Goal: Task Accomplishment & Management: Complete application form

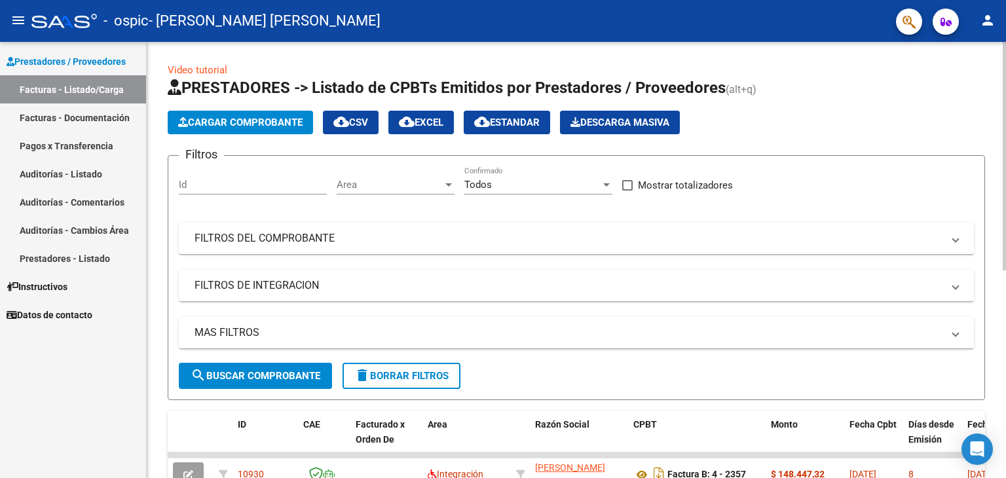
click at [243, 122] on span "Cargar Comprobante" at bounding box center [240, 123] width 124 height 12
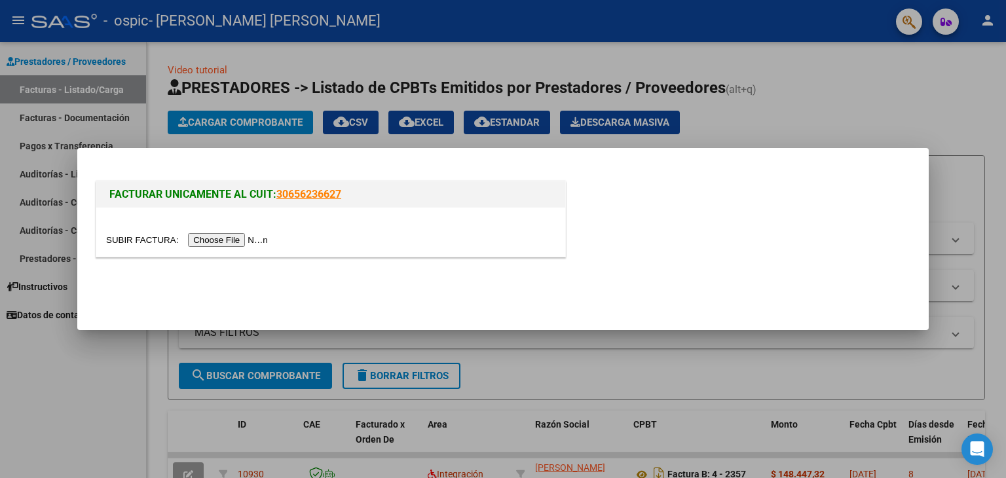
click at [242, 238] on input "file" at bounding box center [189, 240] width 166 height 14
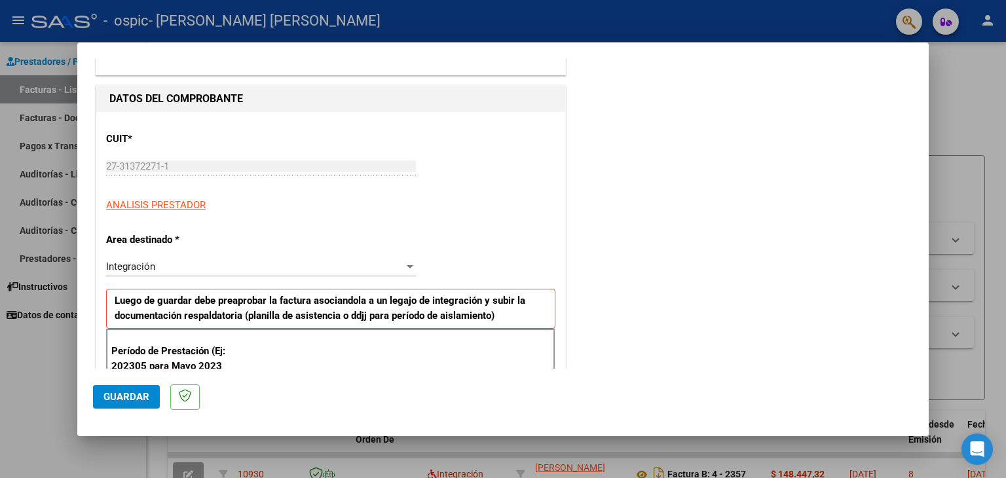
scroll to position [131, 0]
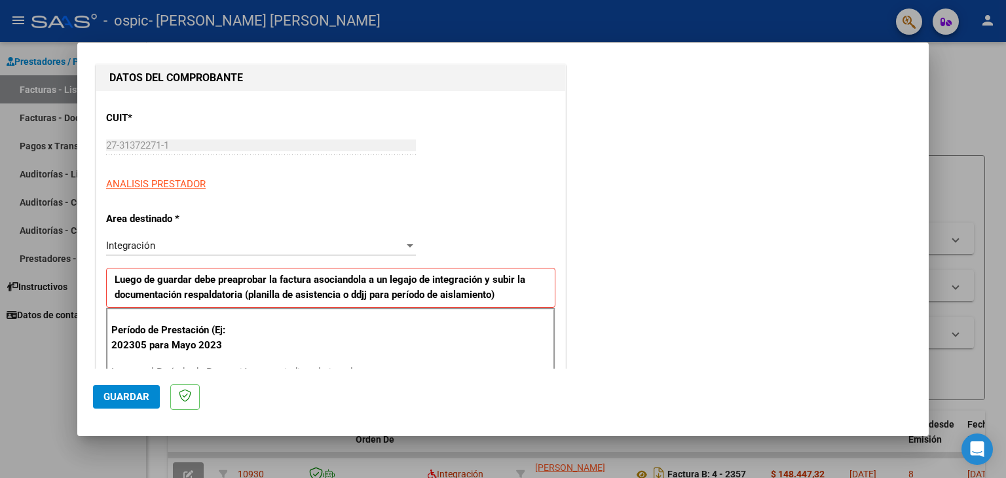
click at [153, 248] on span "Integración" at bounding box center [130, 246] width 49 height 12
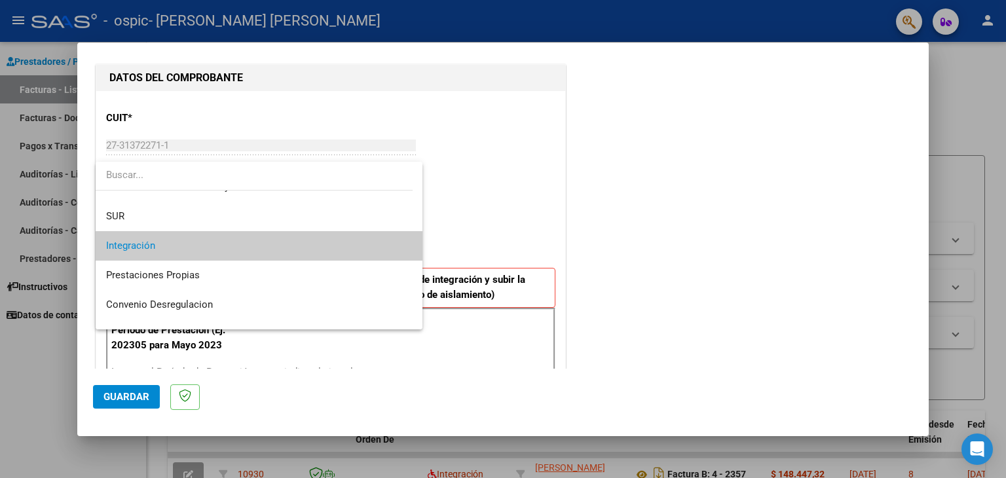
scroll to position [97, 0]
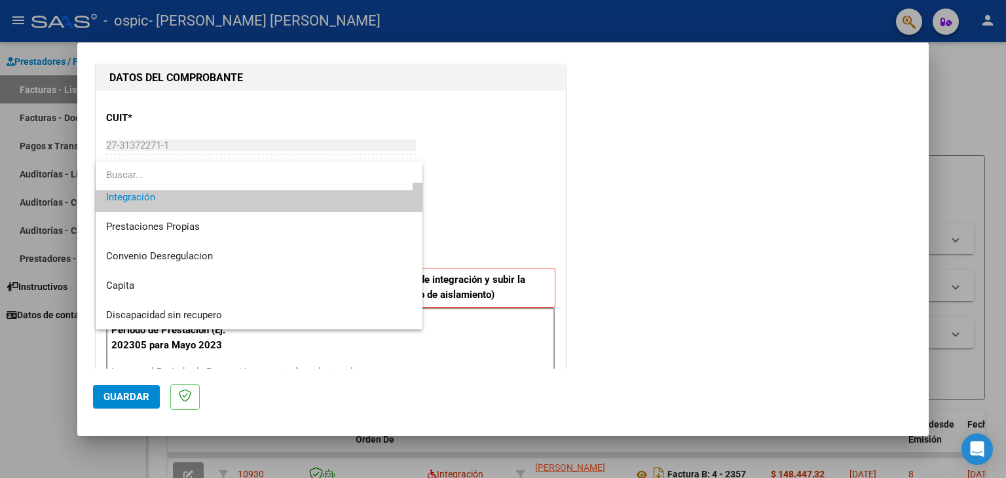
click at [495, 195] on div at bounding box center [503, 239] width 1006 height 478
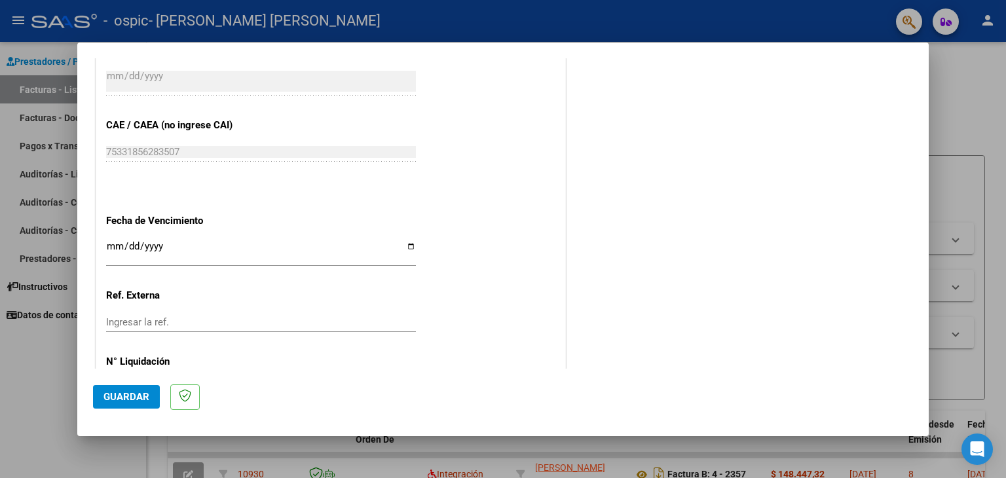
scroll to position [786, 0]
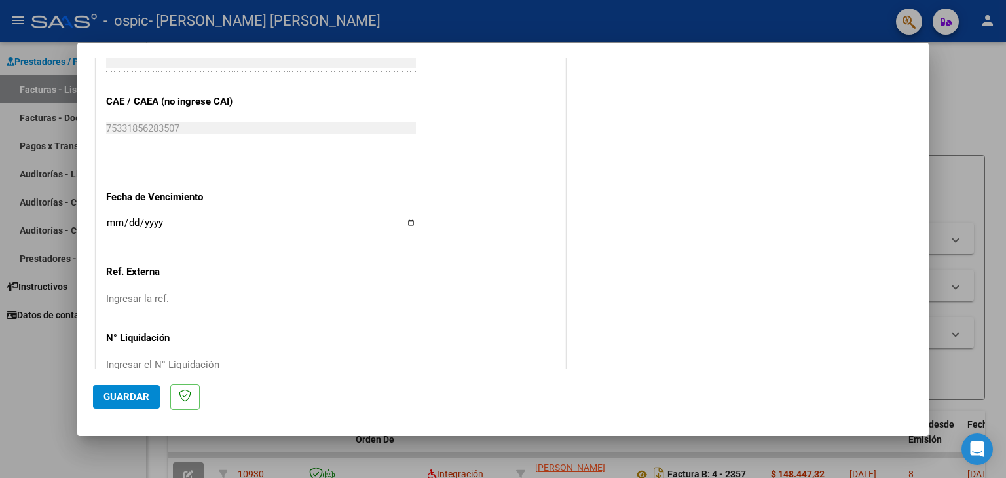
click at [405, 223] on input "Ingresar la fecha" at bounding box center [261, 227] width 310 height 21
type input "[DATE]"
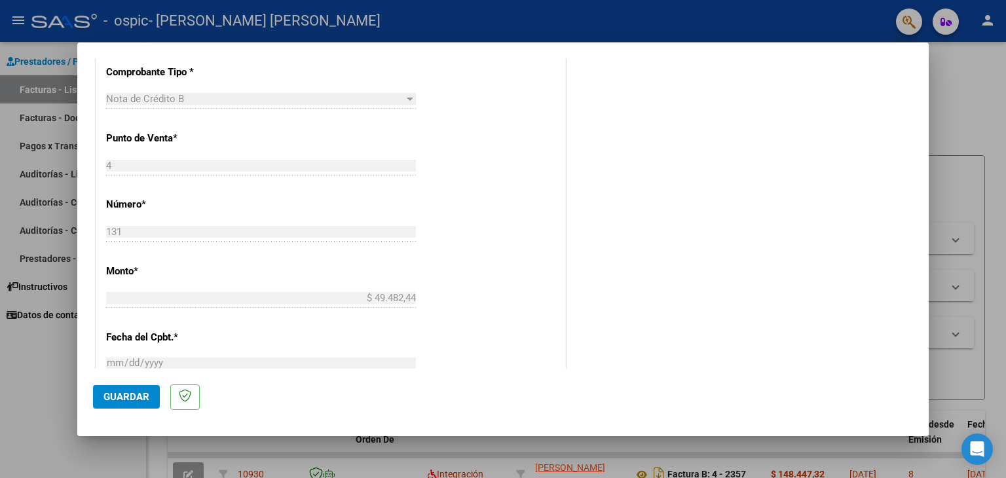
scroll to position [357, 0]
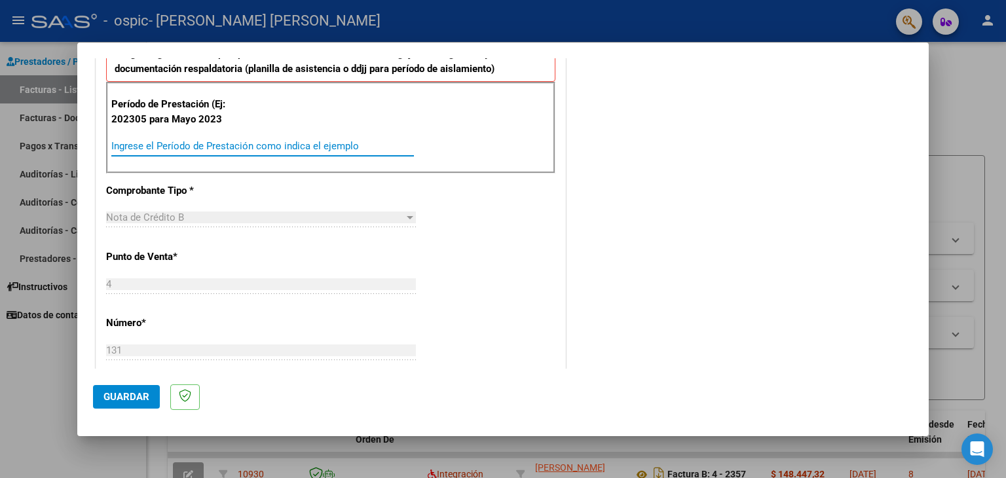
click at [181, 143] on input "Ingrese el Período de Prestación como indica el ejemplo" at bounding box center [262, 146] width 303 height 12
type input "202505"
click at [141, 396] on span "Guardar" at bounding box center [126, 397] width 46 height 12
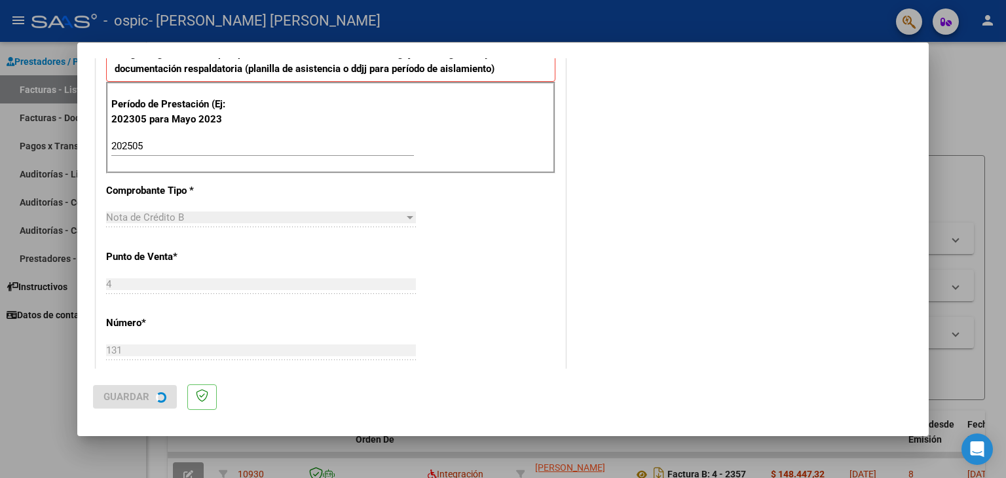
scroll to position [0, 0]
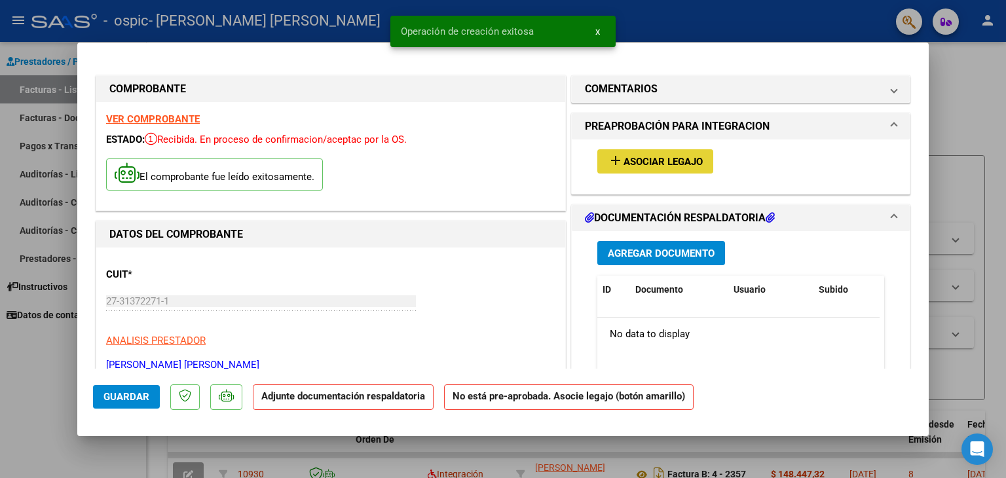
click at [678, 164] on span "Asociar Legajo" at bounding box center [663, 162] width 79 height 12
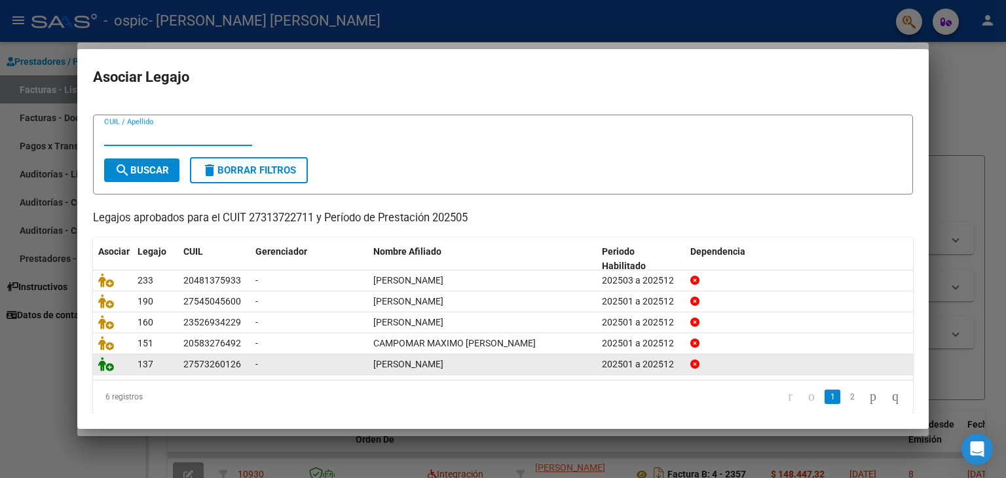
scroll to position [29, 0]
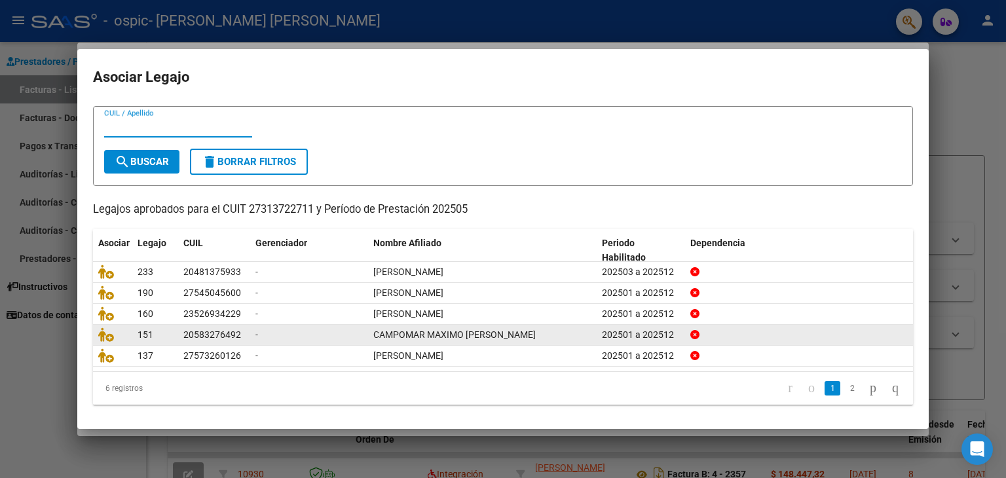
click at [868, 388] on icon "go to next page" at bounding box center [873, 388] width 10 height 16
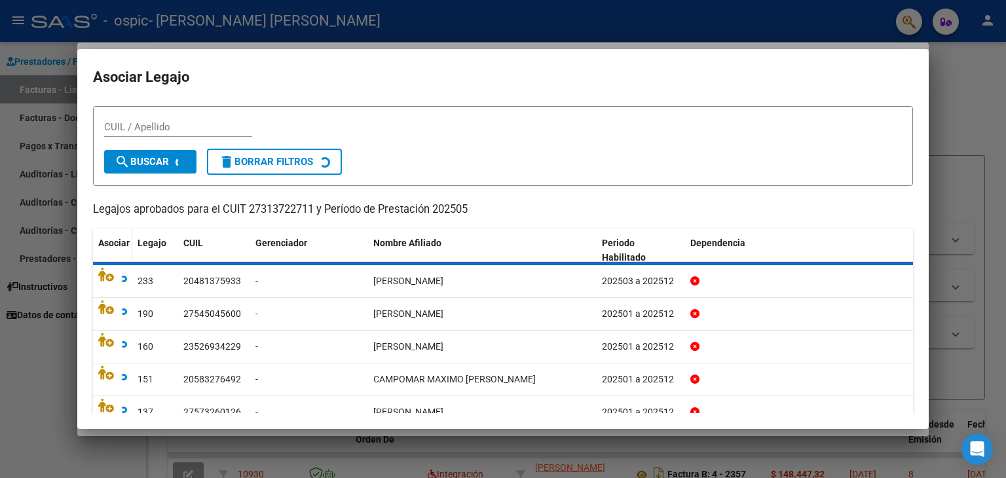
scroll to position [0, 0]
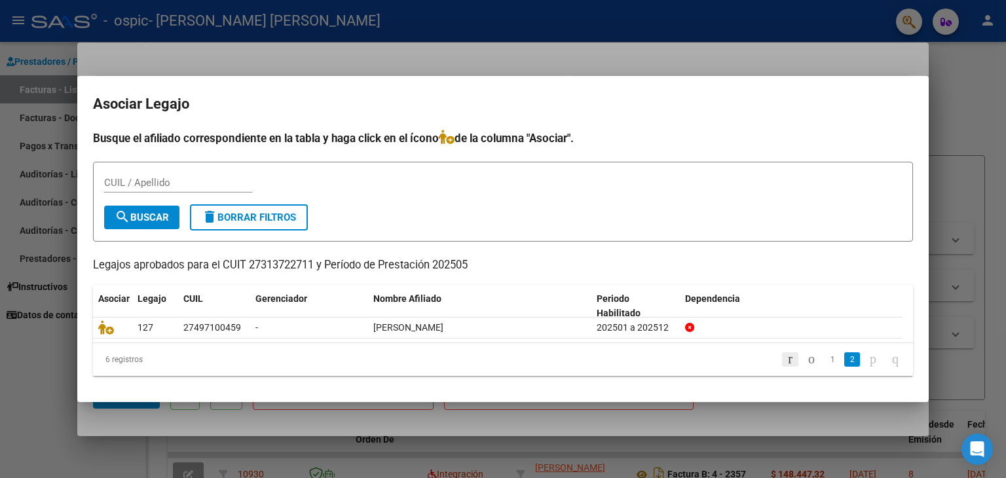
click at [786, 359] on icon "go to first page" at bounding box center [790, 359] width 9 height 16
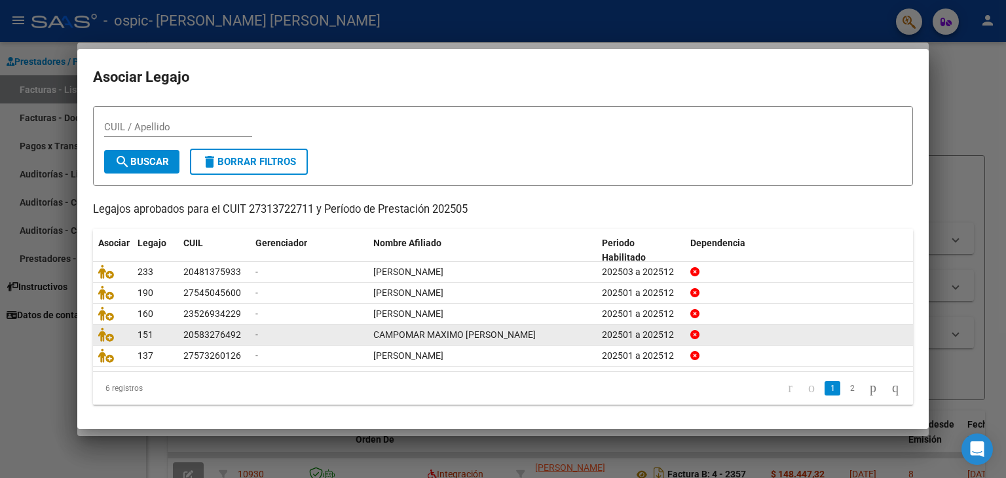
scroll to position [29, 0]
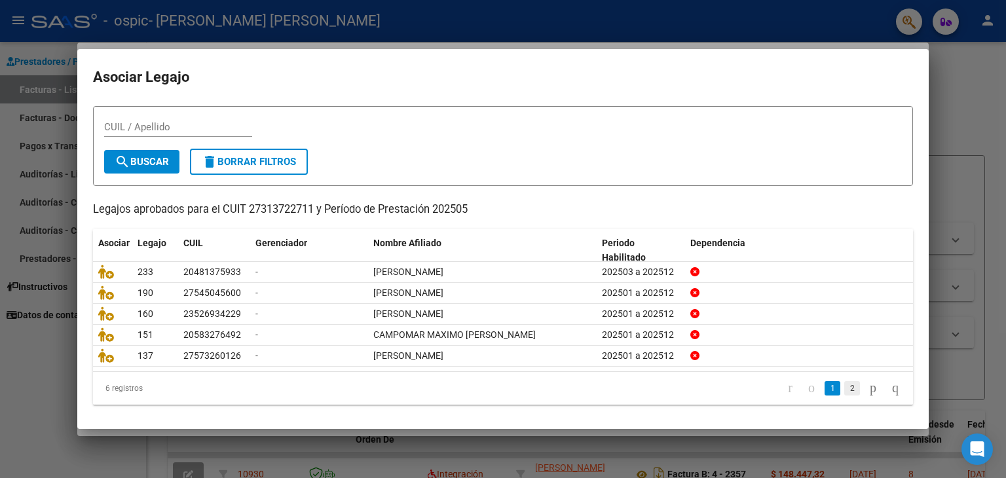
click at [844, 388] on link "2" at bounding box center [852, 388] width 16 height 14
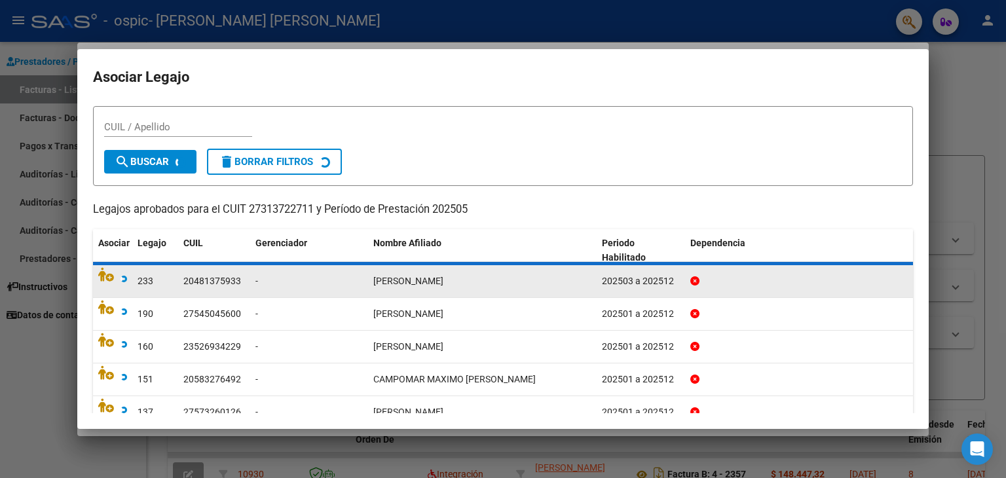
scroll to position [0, 0]
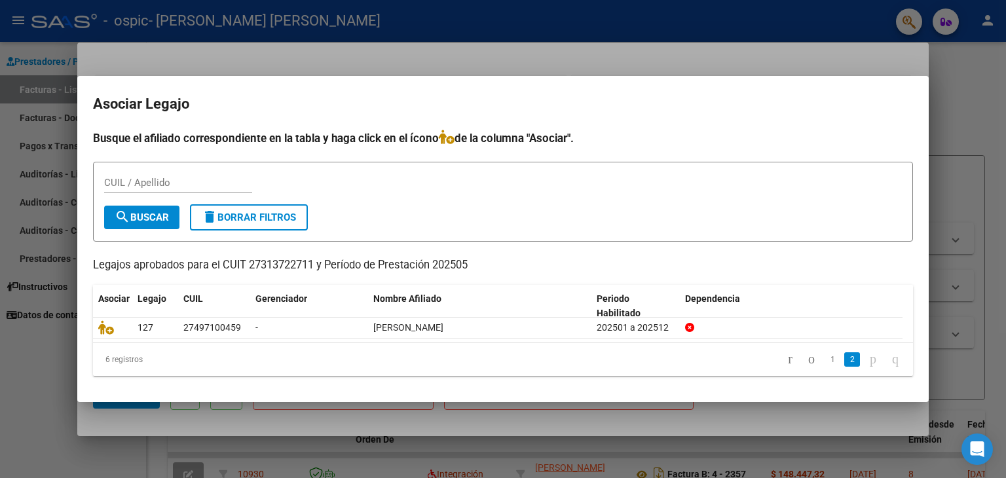
click at [166, 183] on input "CUIL / Apellido" at bounding box center [178, 183] width 148 height 12
type input "TORRES"
click at [881, 84] on mat-dialog-container "Asociar Legajo Busque el afiliado correspondiente en la tabla y haga click en e…" at bounding box center [503, 239] width 852 height 327
click at [823, 31] on div at bounding box center [503, 239] width 1006 height 478
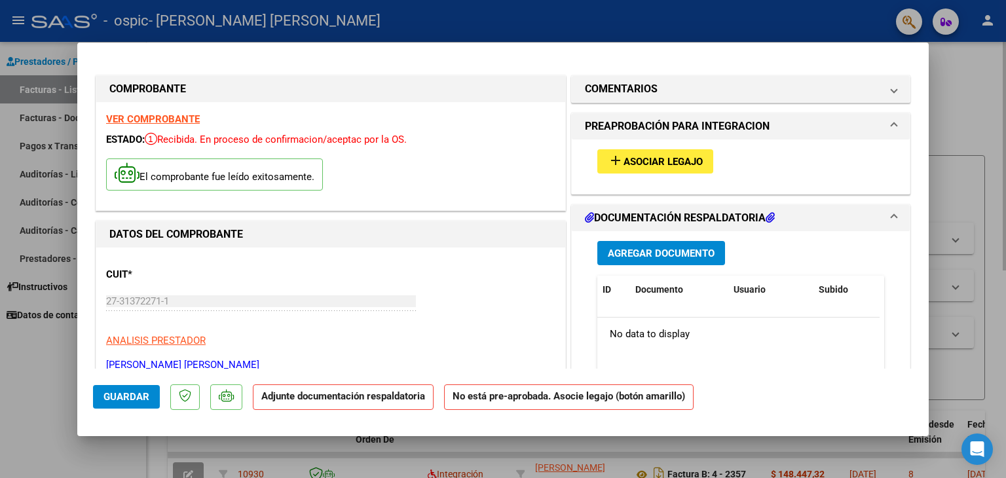
click at [971, 212] on div at bounding box center [503, 239] width 1006 height 478
type input "$ 0,00"
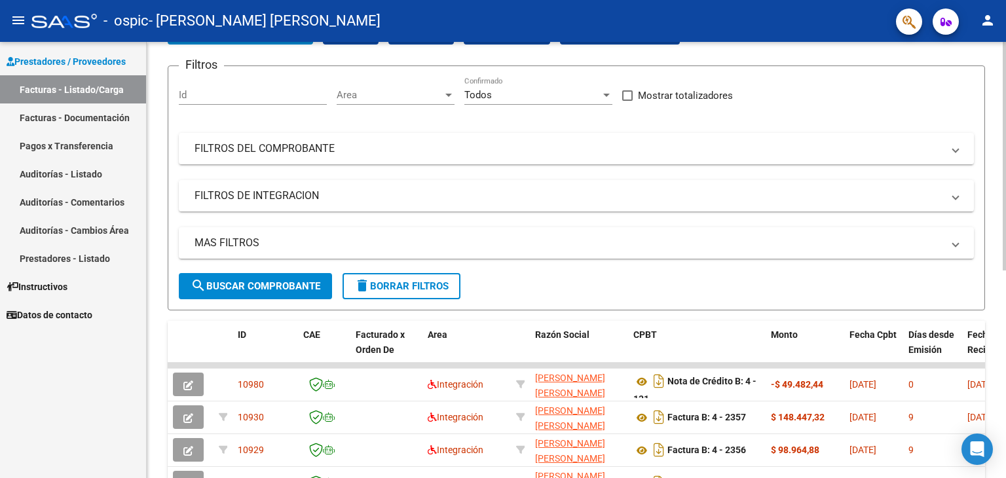
scroll to position [197, 0]
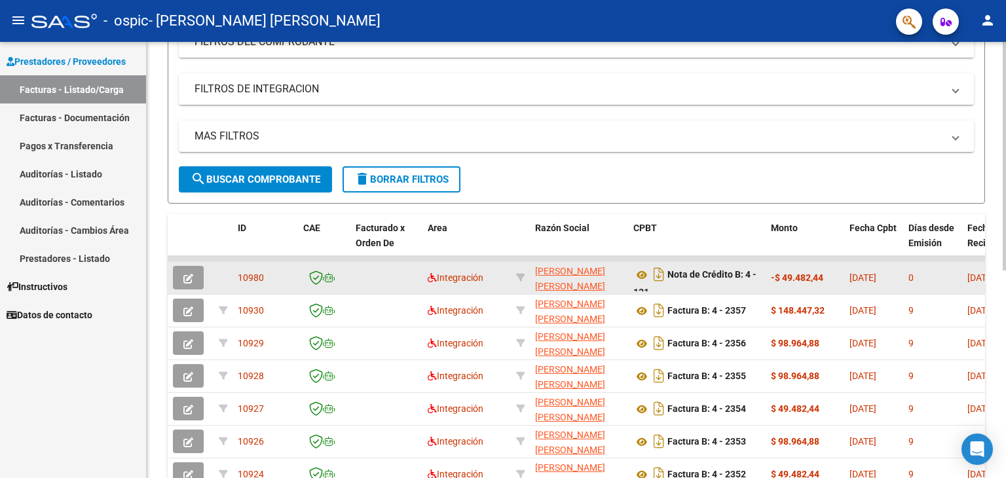
click at [183, 272] on span "button" at bounding box center [188, 278] width 10 height 12
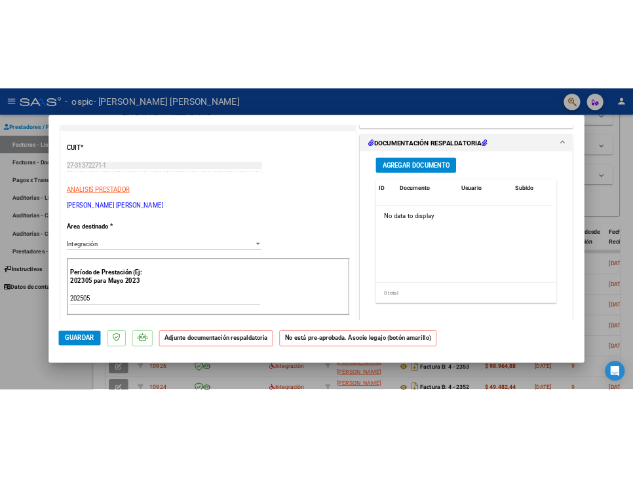
scroll to position [0, 0]
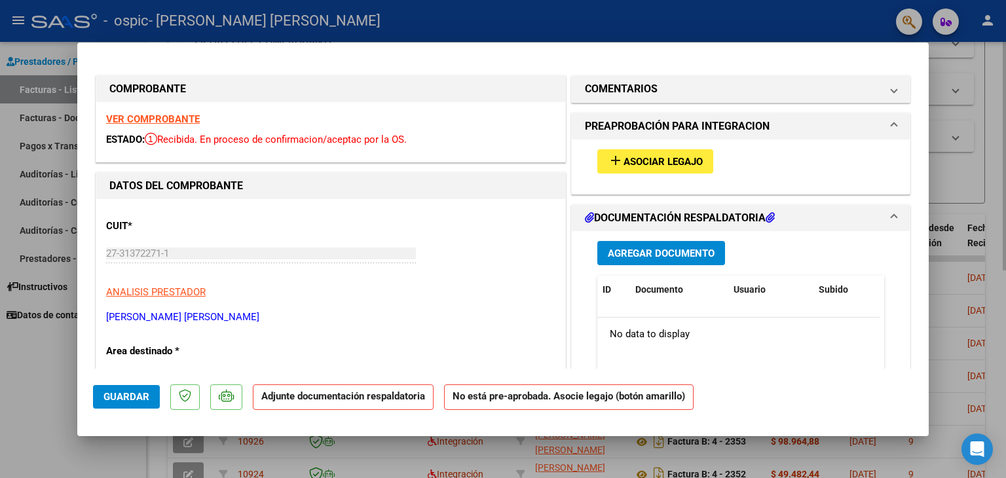
click at [964, 134] on div at bounding box center [503, 239] width 1006 height 478
type input "$ 0,00"
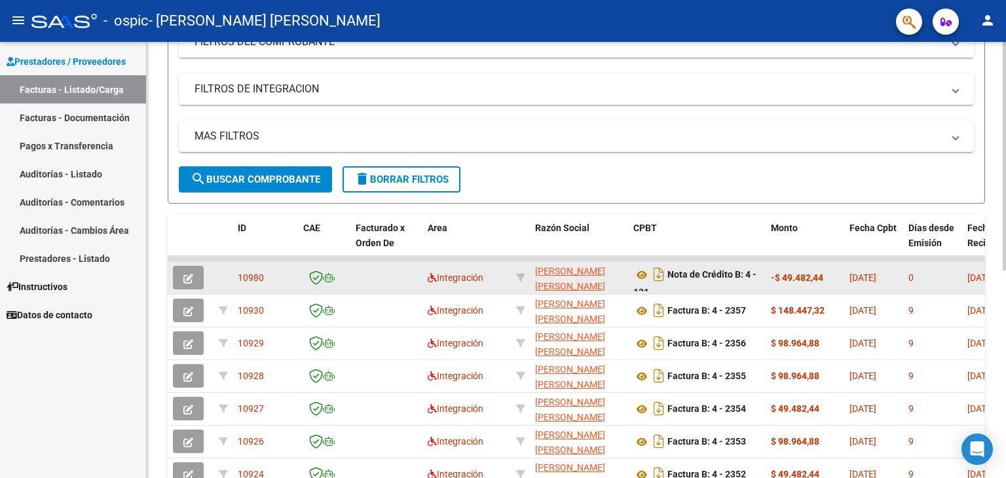
click at [275, 280] on div "10980" at bounding box center [265, 278] width 55 height 15
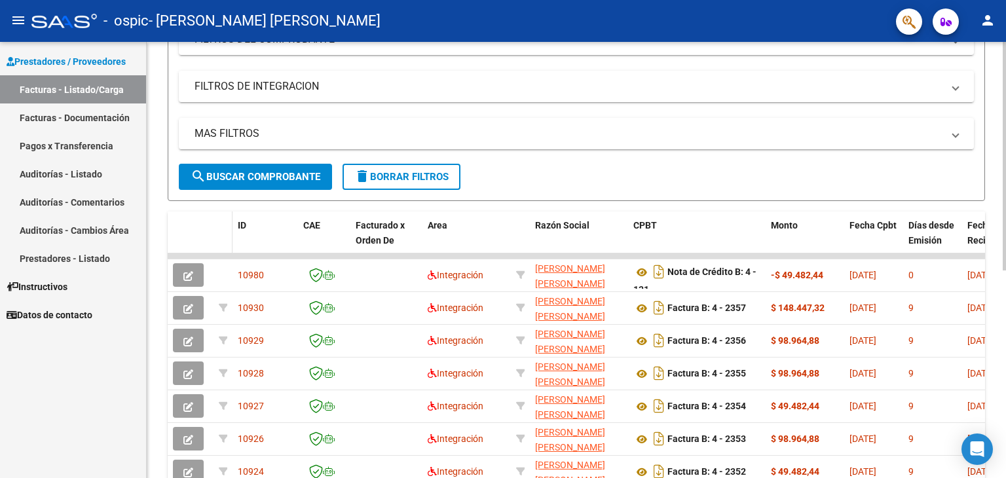
scroll to position [68, 0]
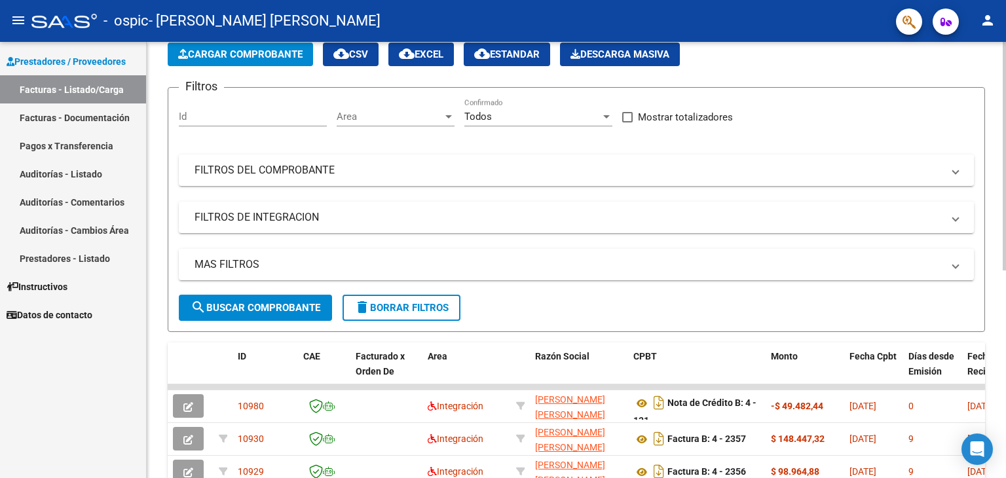
click at [286, 61] on button "Cargar Comprobante" at bounding box center [240, 55] width 145 height 24
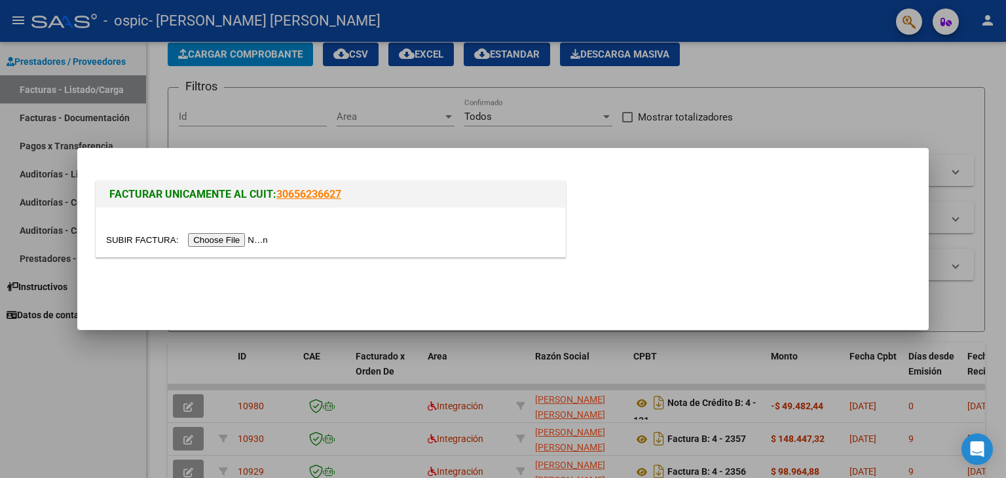
click at [233, 236] on input "file" at bounding box center [189, 240] width 166 height 14
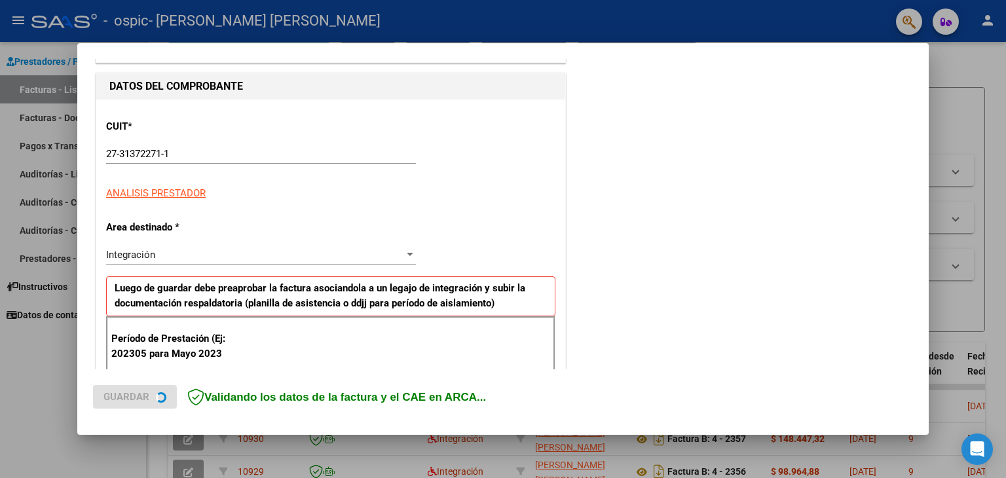
scroll to position [131, 0]
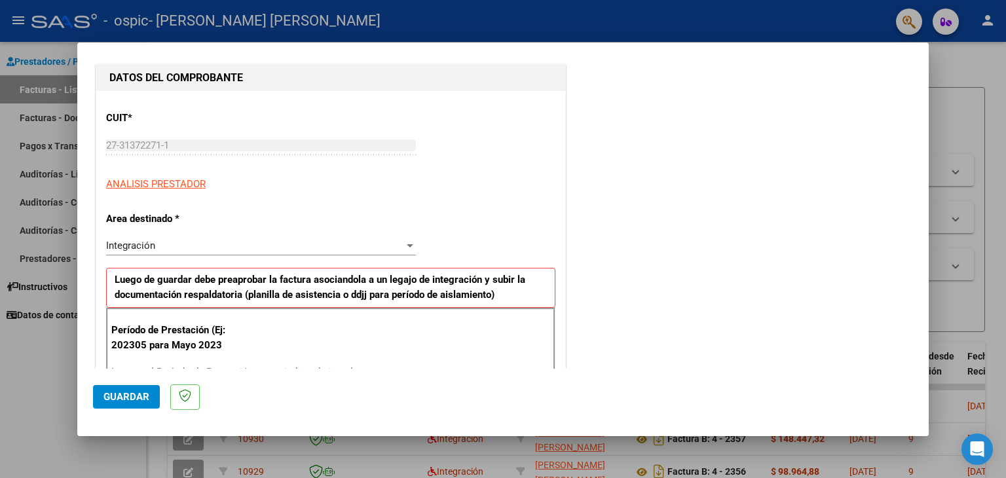
click at [168, 244] on div "Integración" at bounding box center [255, 246] width 298 height 12
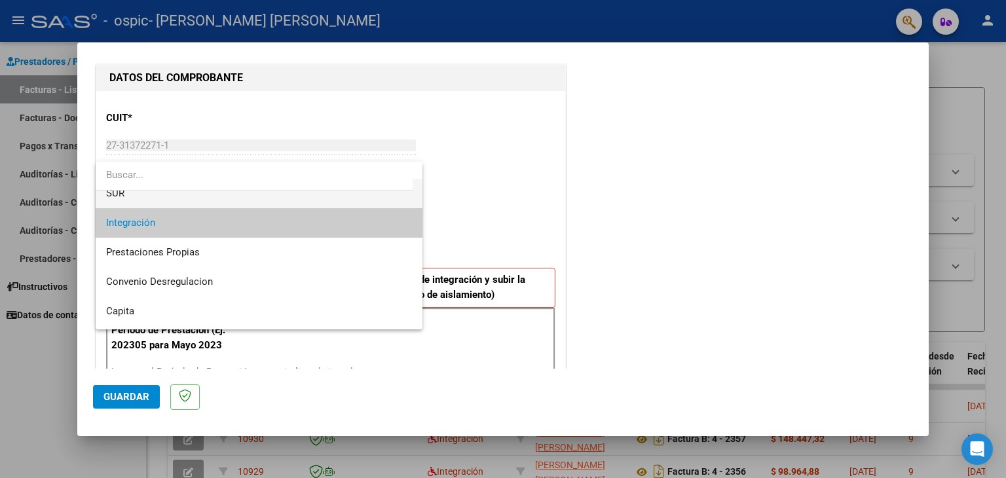
scroll to position [97, 0]
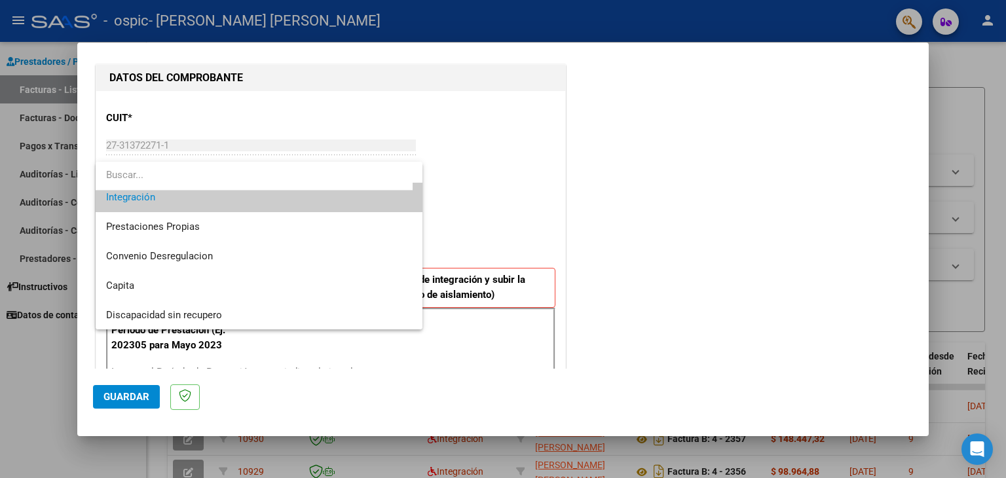
click at [527, 214] on div at bounding box center [503, 239] width 1006 height 478
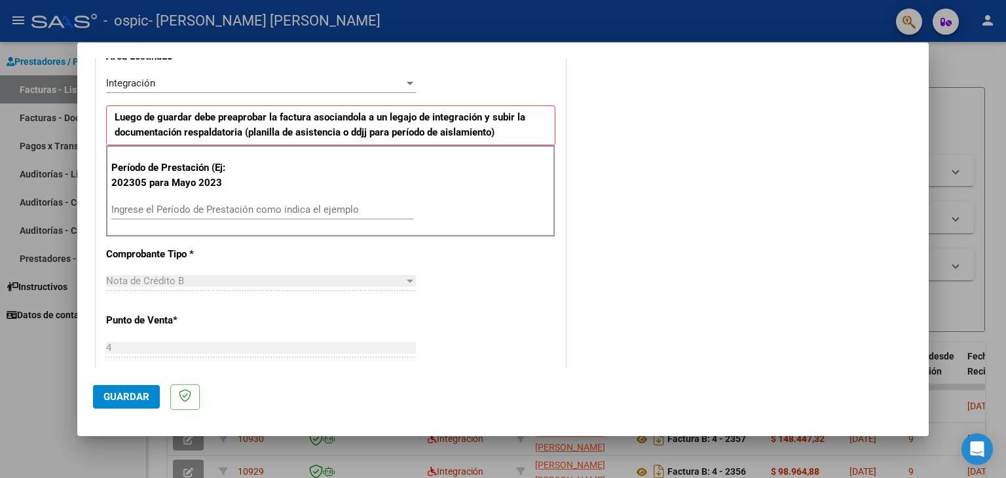
scroll to position [393, 0]
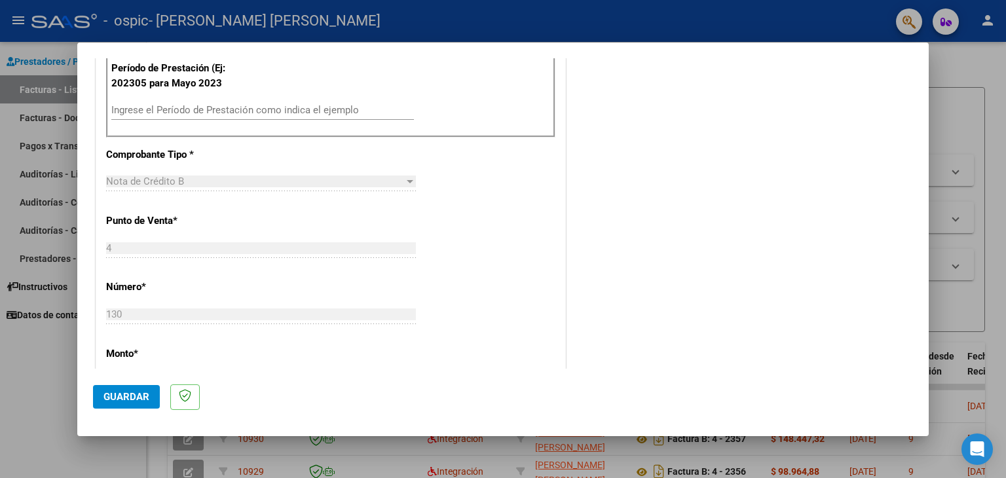
click at [181, 109] on input "Ingrese el Período de Prestación como indica el ejemplo" at bounding box center [262, 110] width 303 height 12
type input "202506"
click at [459, 200] on div "CUIT * 27-31372271-1 Ingresar CUIT ANALISIS PRESTADOR Area destinado * Integrac…" at bounding box center [330, 309] width 469 height 961
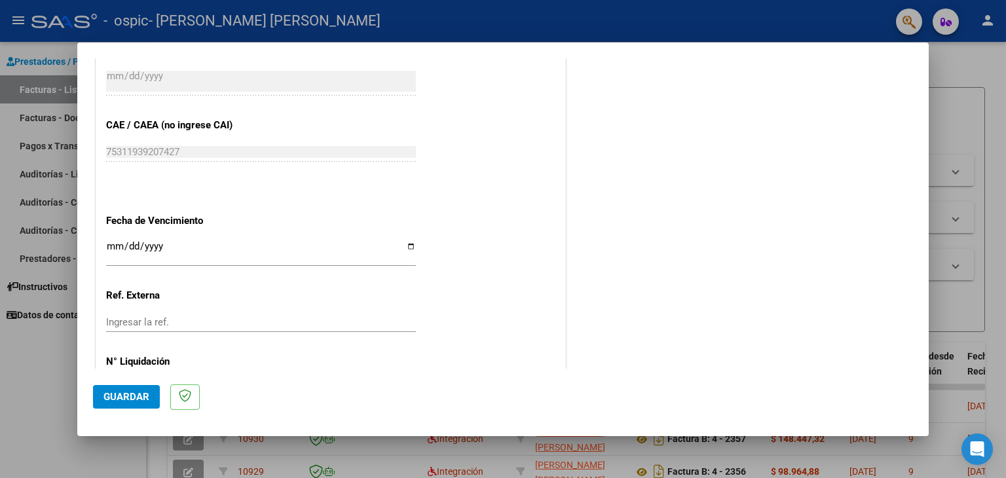
scroll to position [815, 0]
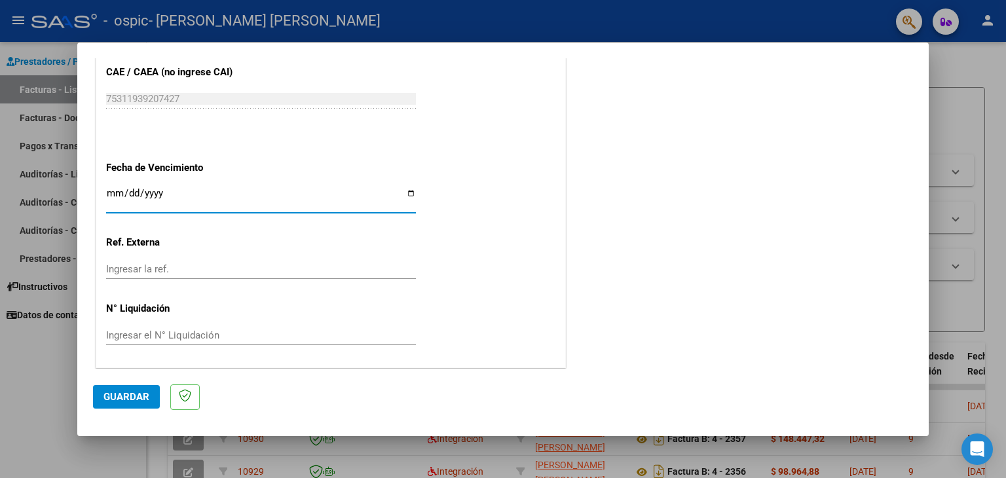
click at [404, 189] on input "Ingresar la fecha" at bounding box center [261, 198] width 310 height 21
type input "[DATE]"
click at [126, 398] on span "Guardar" at bounding box center [126, 397] width 46 height 12
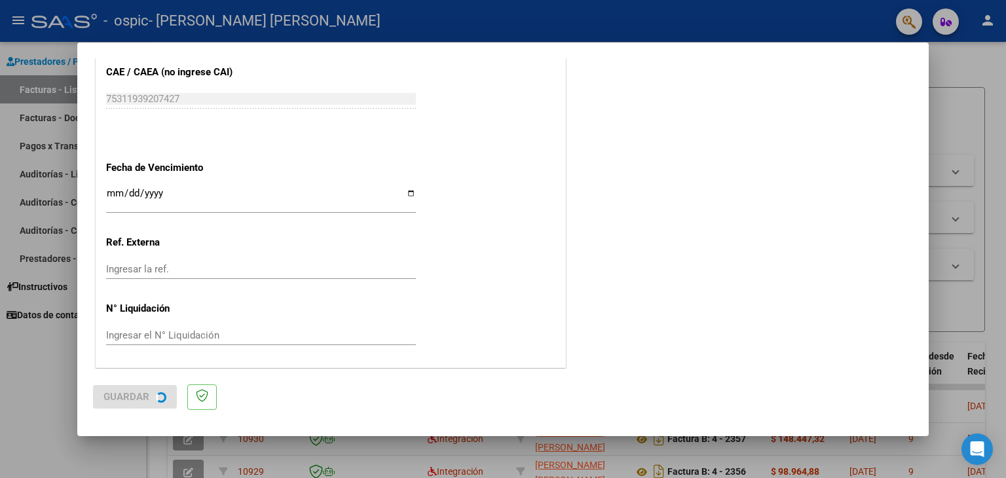
scroll to position [0, 0]
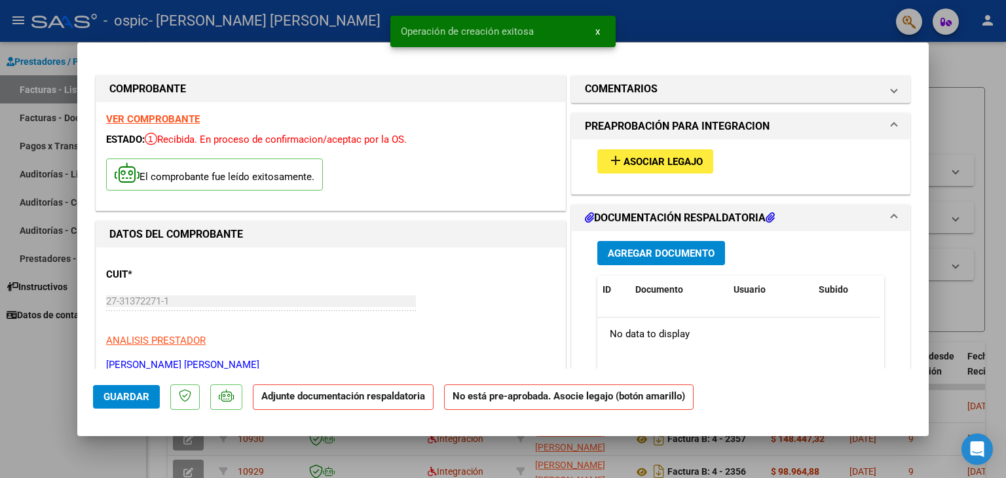
click at [656, 163] on span "Asociar Legajo" at bounding box center [663, 162] width 79 height 12
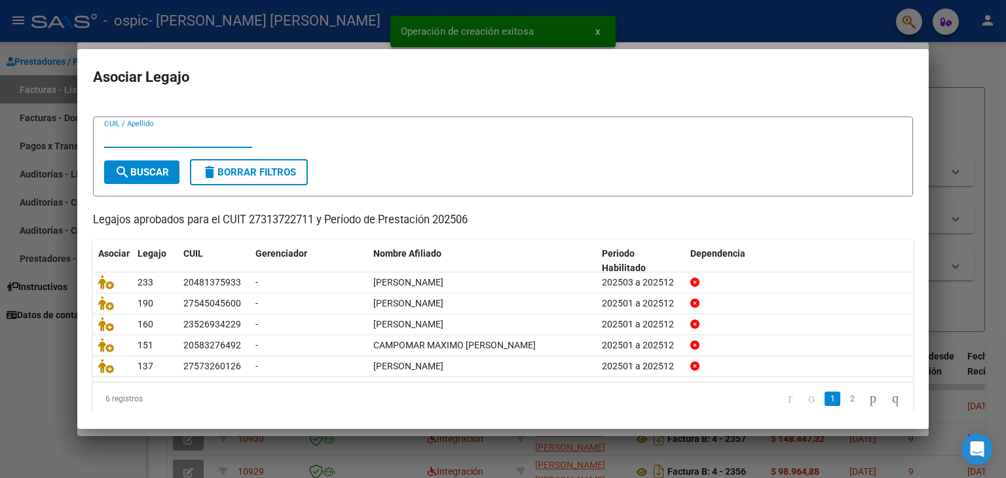
scroll to position [29, 0]
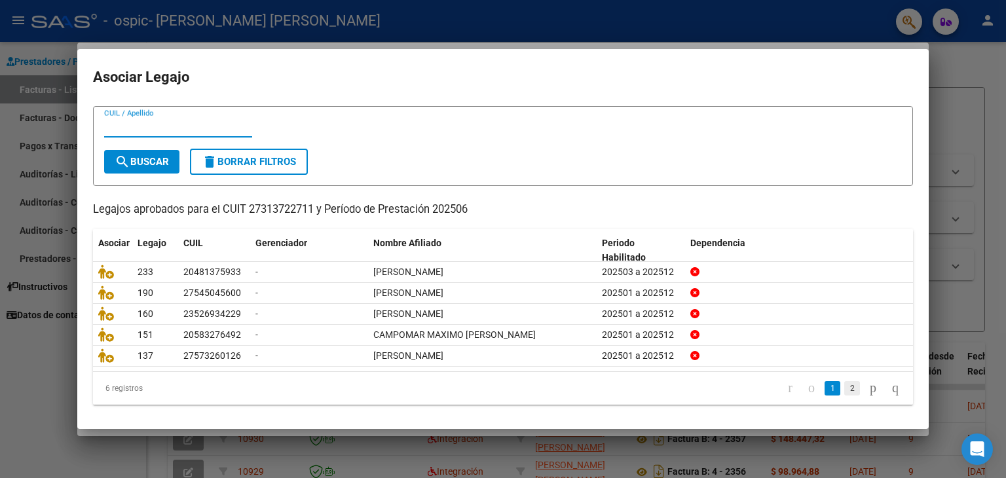
click at [844, 385] on link "2" at bounding box center [852, 388] width 16 height 14
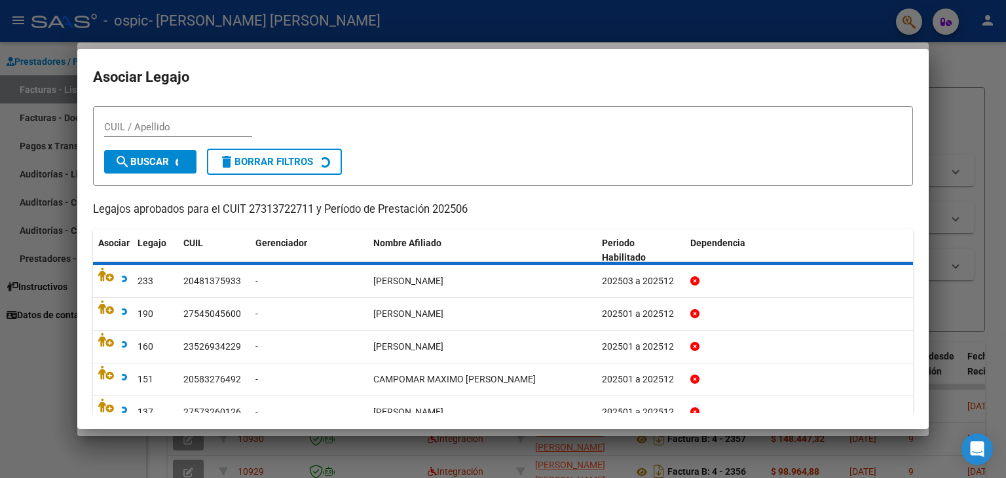
scroll to position [0, 0]
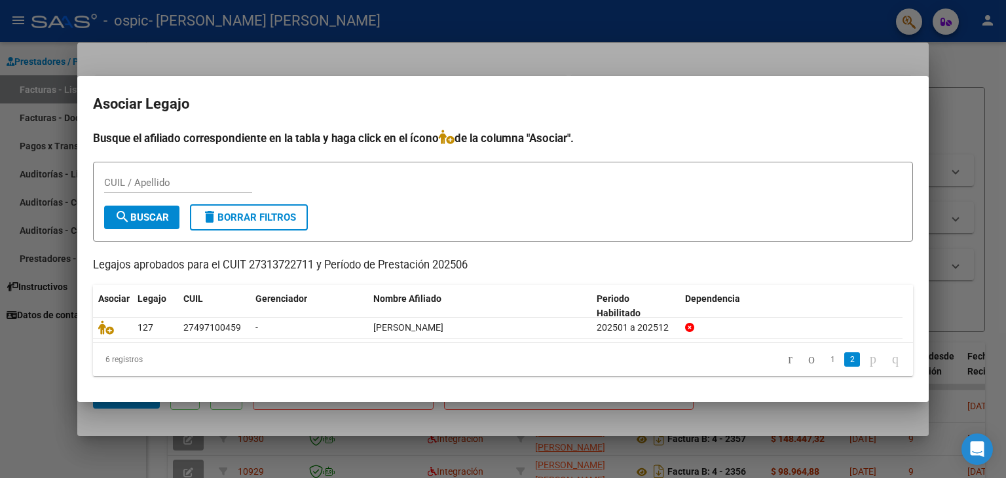
click at [773, 46] on div at bounding box center [503, 239] width 1006 height 478
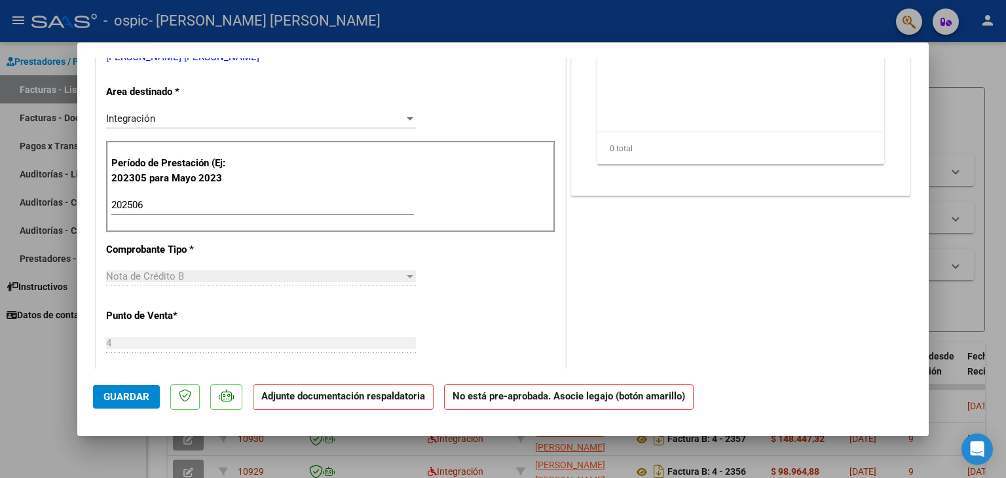
scroll to position [459, 0]
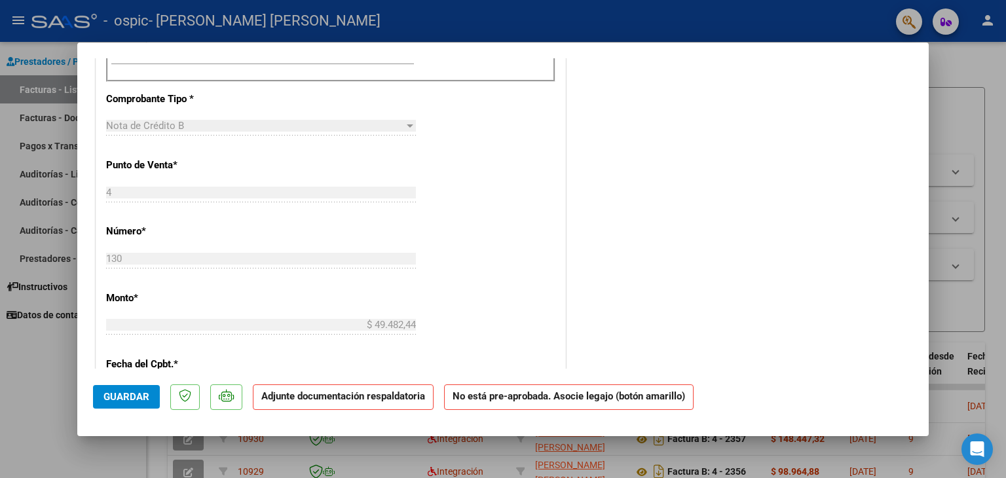
click at [126, 399] on span "Guardar" at bounding box center [126, 397] width 46 height 12
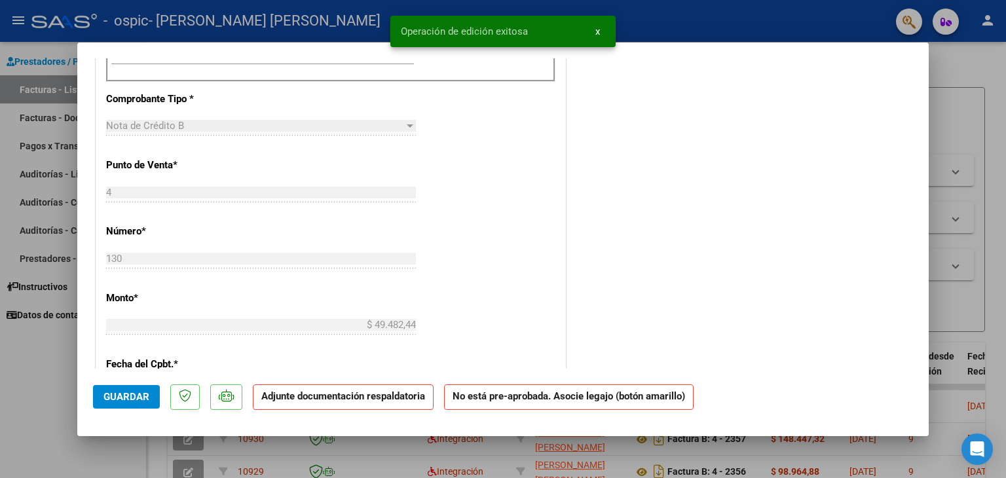
click at [558, 451] on div at bounding box center [503, 239] width 1006 height 478
type input "$ 0,00"
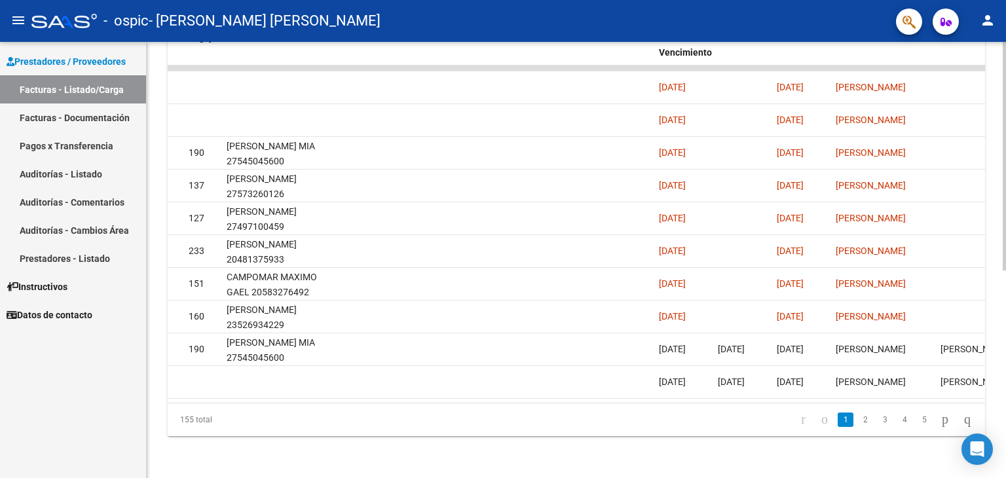
scroll to position [0, 1944]
